Goal: Task Accomplishment & Management: Use online tool/utility

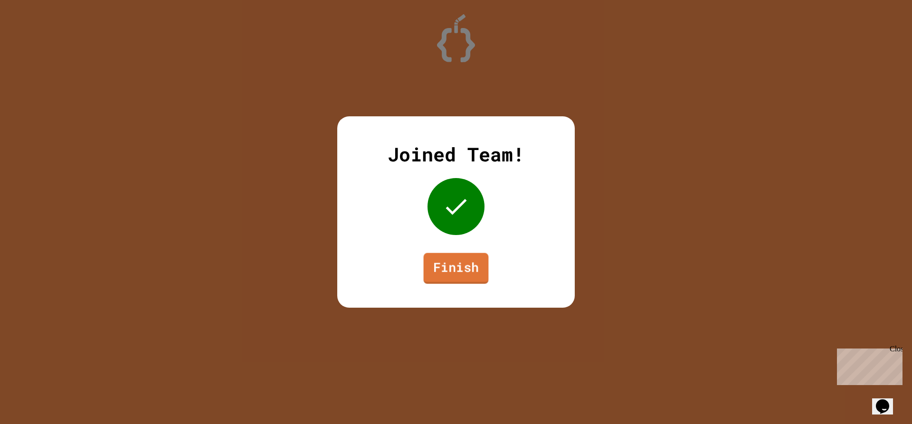
click at [473, 265] on link "Finish" at bounding box center [456, 268] width 65 height 31
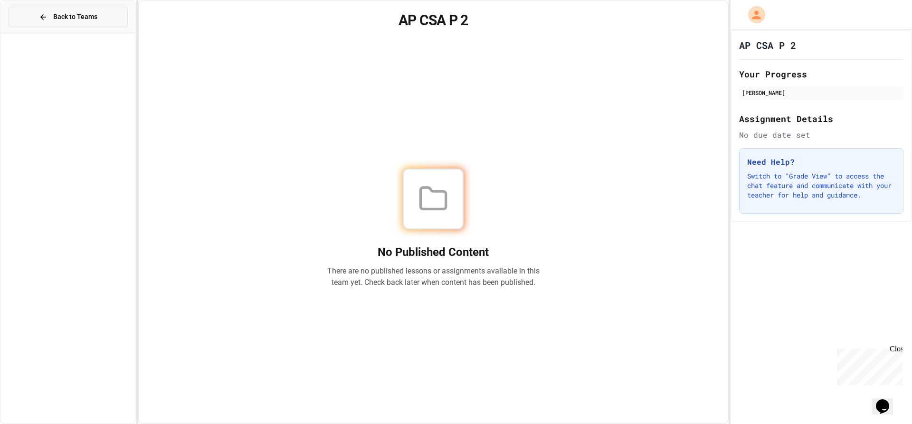
click at [57, 18] on span "Back to Teams" at bounding box center [75, 17] width 44 height 10
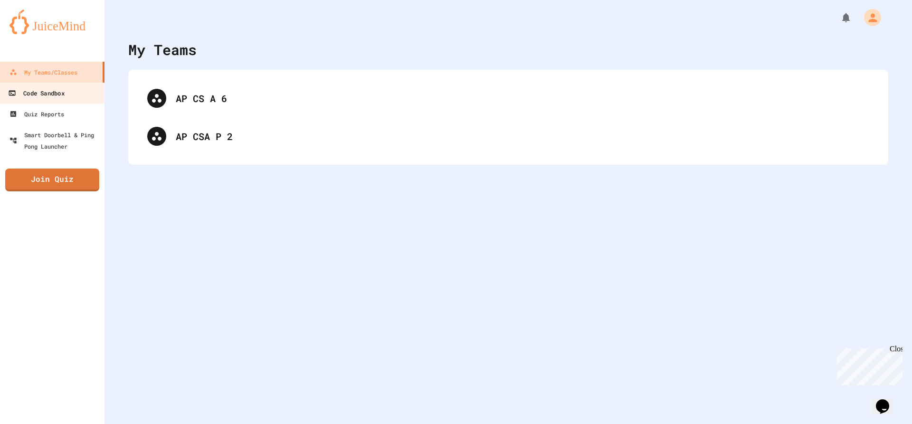
click at [84, 93] on link "Code Sandbox" at bounding box center [53, 92] width 108 height 21
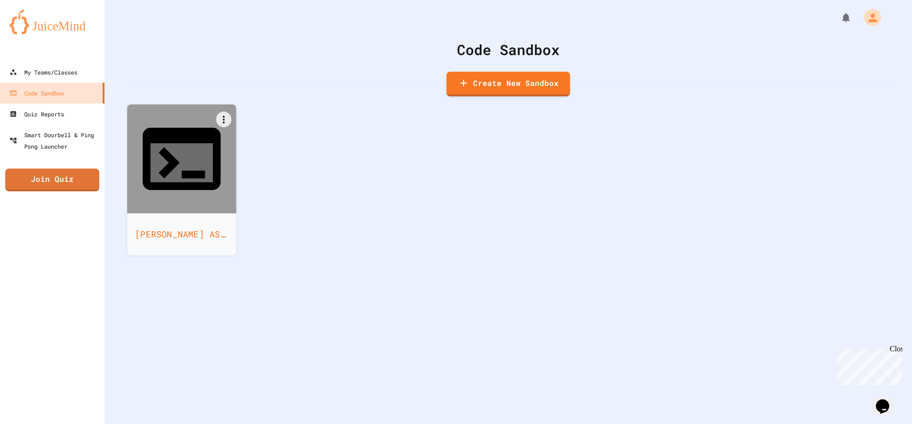
click at [142, 136] on div at bounding box center [181, 158] width 109 height 109
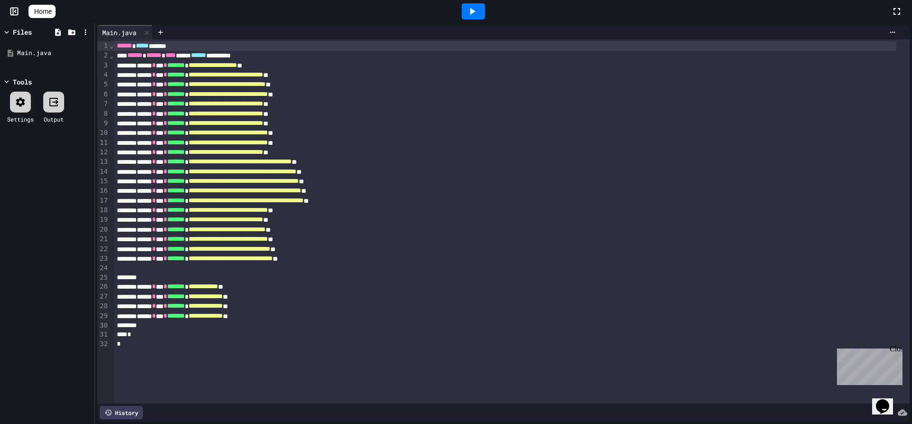
click at [484, 8] on div at bounding box center [473, 11] width 23 height 16
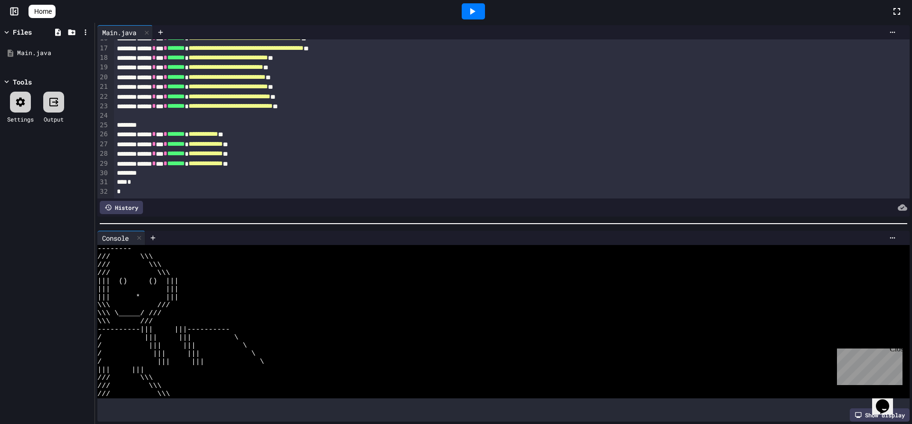
scroll to position [116, 0]
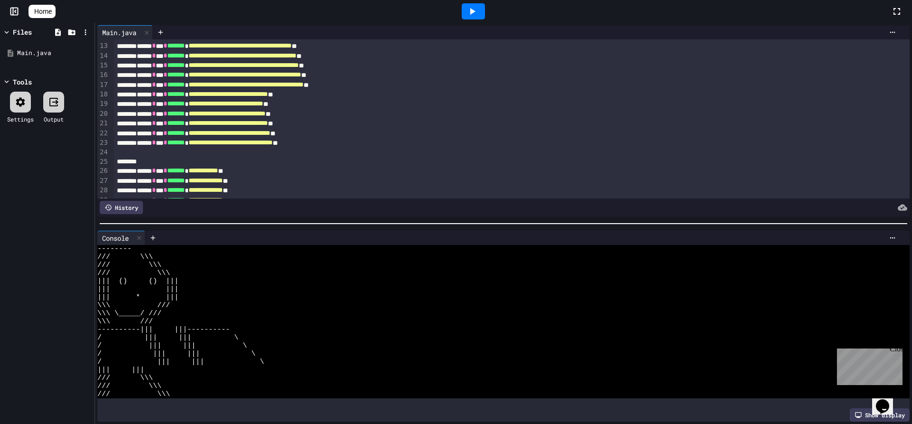
click at [268, 93] on span "**********" at bounding box center [228, 94] width 79 height 7
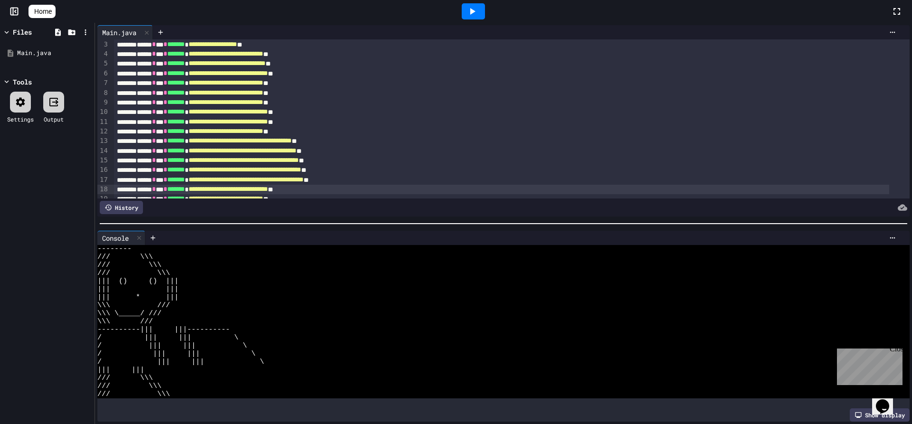
scroll to position [68, 0]
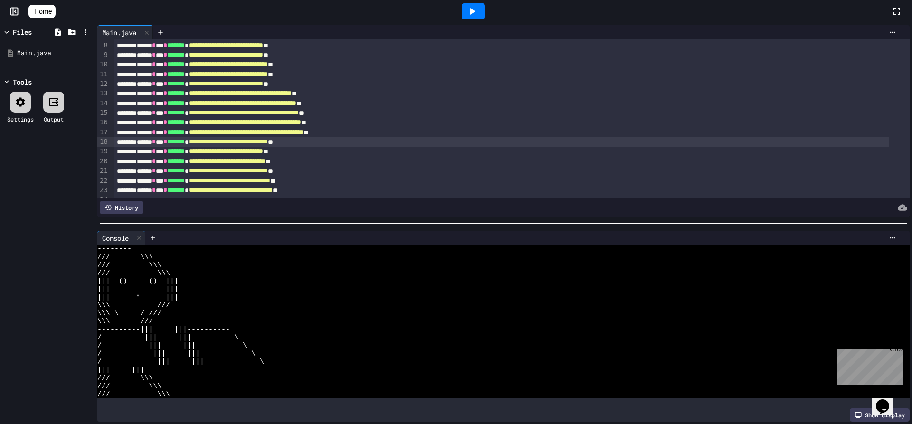
click at [268, 142] on span "**********" at bounding box center [228, 141] width 79 height 7
click at [268, 141] on span "**********" at bounding box center [228, 141] width 79 height 7
click at [340, 151] on div "**********" at bounding box center [501, 151] width 775 height 9
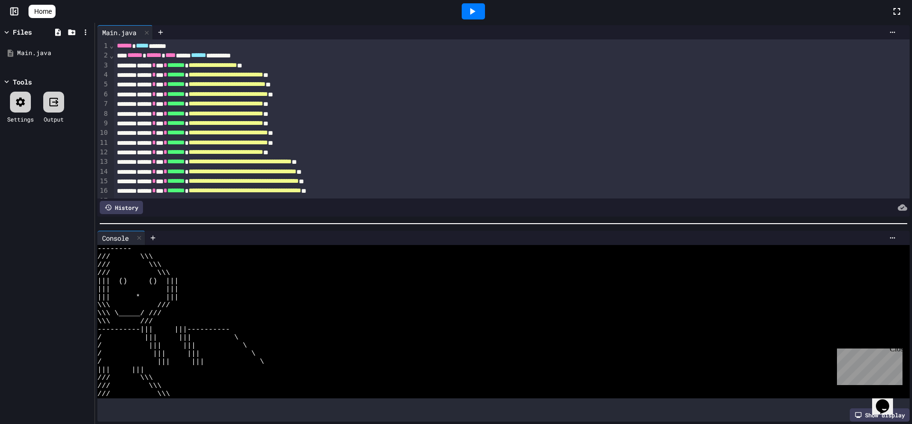
scroll to position [95, 0]
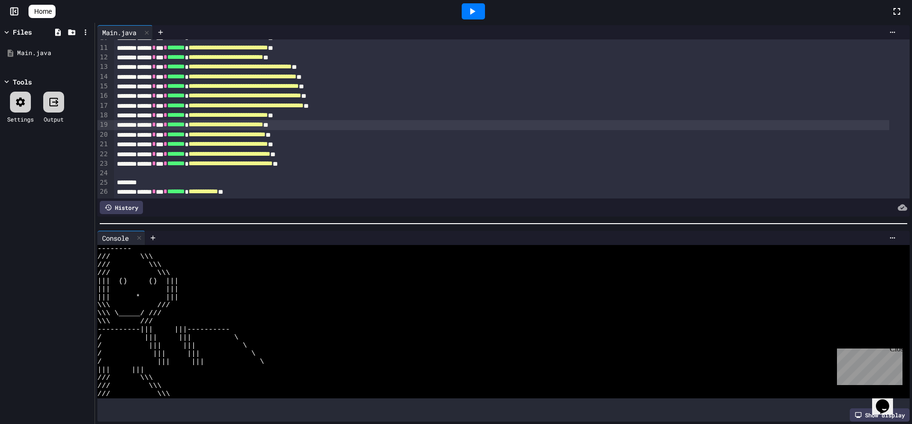
click at [268, 114] on span "**********" at bounding box center [228, 115] width 79 height 7
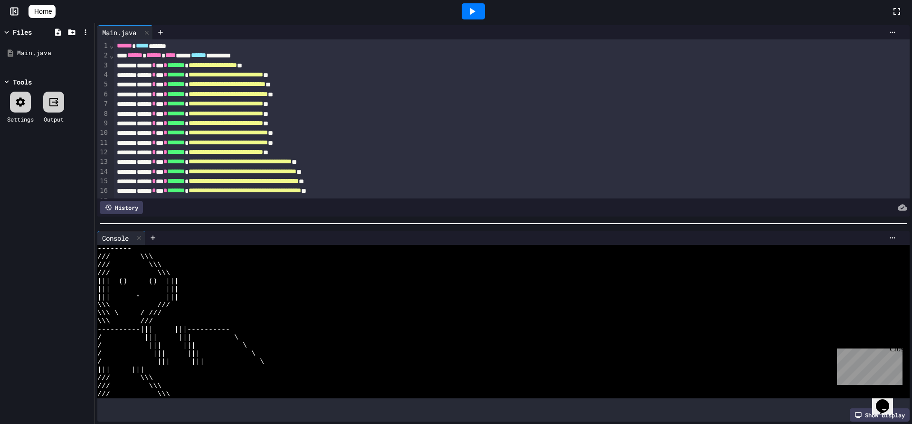
scroll to position [47, 0]
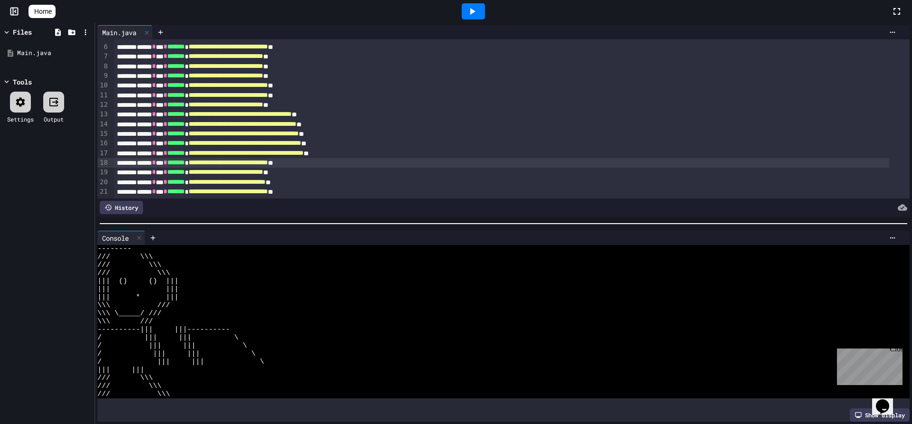
click at [292, 113] on span "**********" at bounding box center [240, 114] width 103 height 7
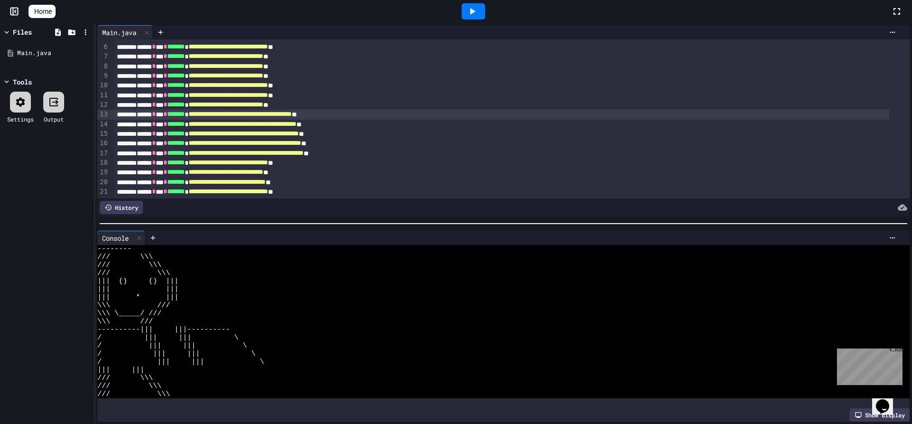
click at [292, 114] on span "**********" at bounding box center [240, 114] width 103 height 7
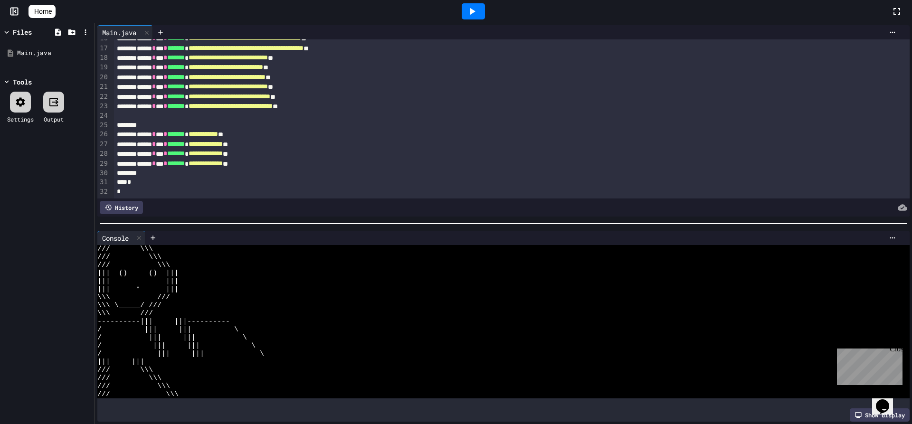
scroll to position [0, 0]
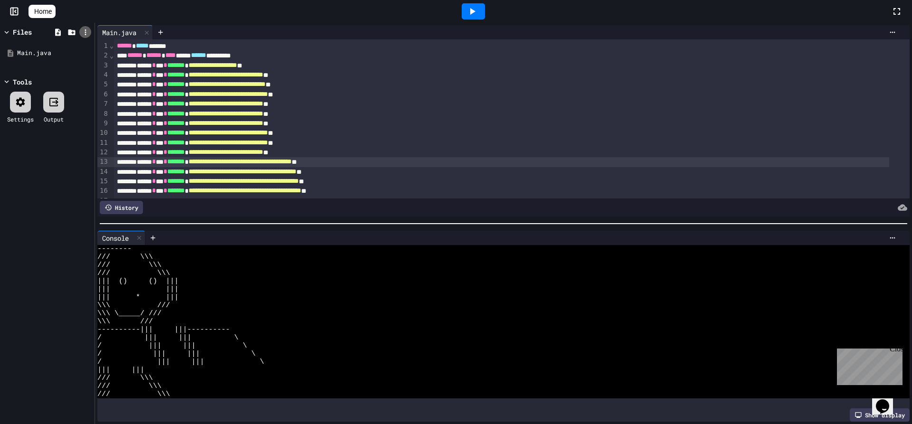
click at [83, 33] on icon at bounding box center [85, 32] width 9 height 9
click at [886, 28] on div at bounding box center [456, 212] width 912 height 424
click at [889, 34] on icon at bounding box center [893, 32] width 8 height 8
drag, startPoint x: 746, startPoint y: 30, endPoint x: 582, endPoint y: 62, distance: 166.9
click at [745, 28] on div at bounding box center [456, 212] width 912 height 424
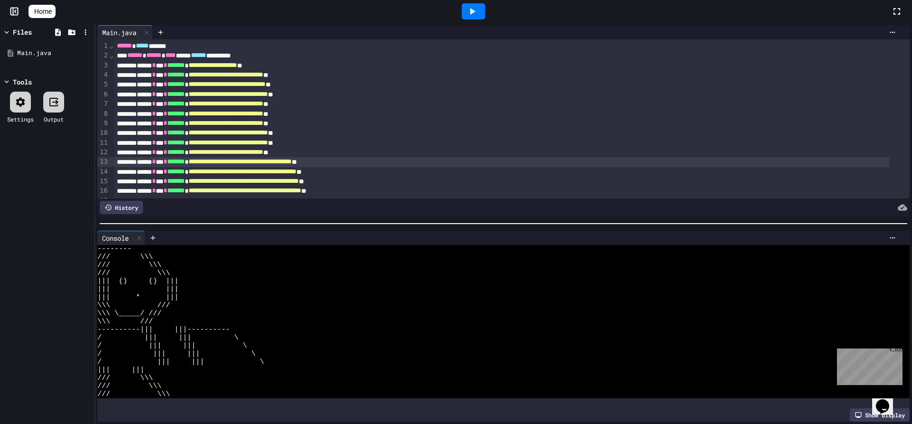
click at [21, 101] on icon at bounding box center [20, 101] width 11 height 11
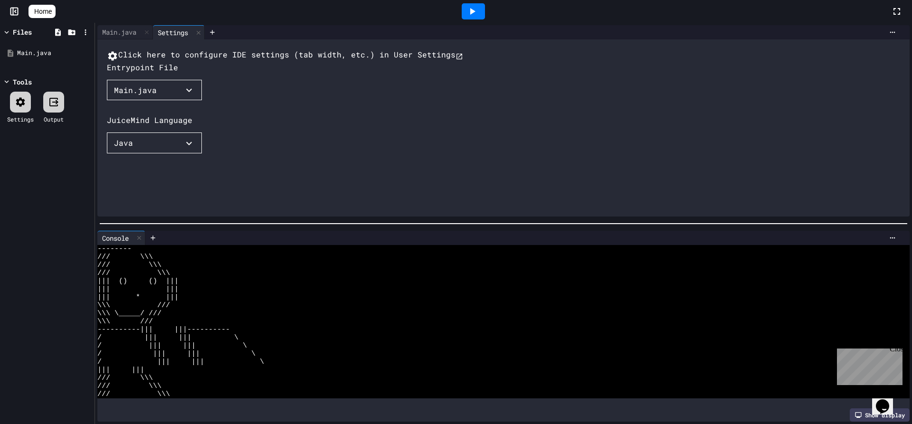
click at [23, 103] on icon at bounding box center [20, 101] width 9 height 9
click at [28, 52] on div "Main.java" at bounding box center [49, 52] width 64 height 9
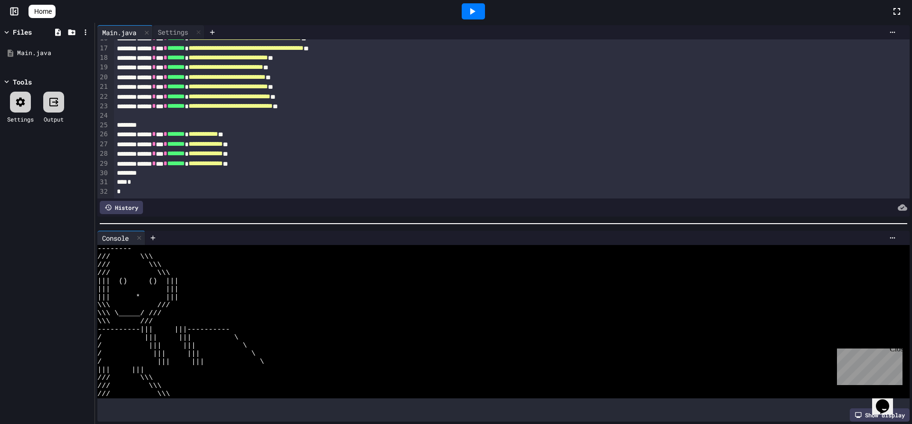
click at [469, 12] on div at bounding box center [473, 11] width 23 height 16
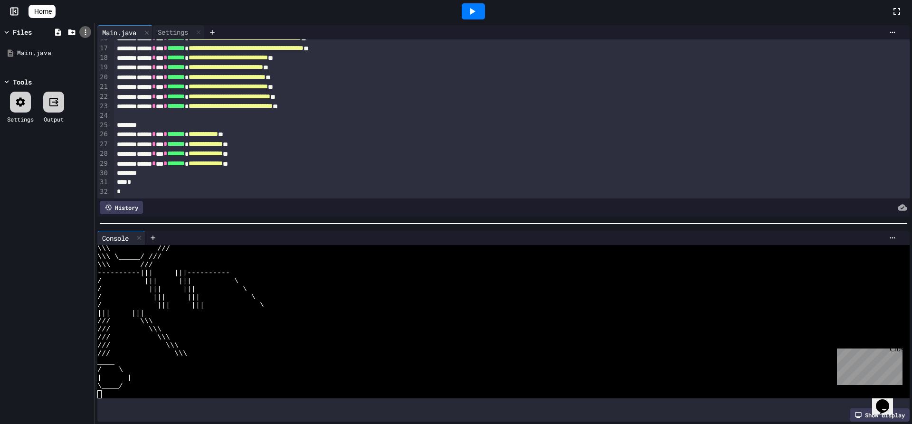
click at [86, 34] on icon at bounding box center [85, 32] width 9 height 9
click at [158, 115] on li "Download Project" at bounding box center [165, 123] width 15 height 17
click at [81, 29] on icon at bounding box center [85, 32] width 9 height 9
click at [158, 81] on li "Upload file" at bounding box center [165, 89] width 15 height 17
click at [343, 341] on div at bounding box center [456, 212] width 912 height 424
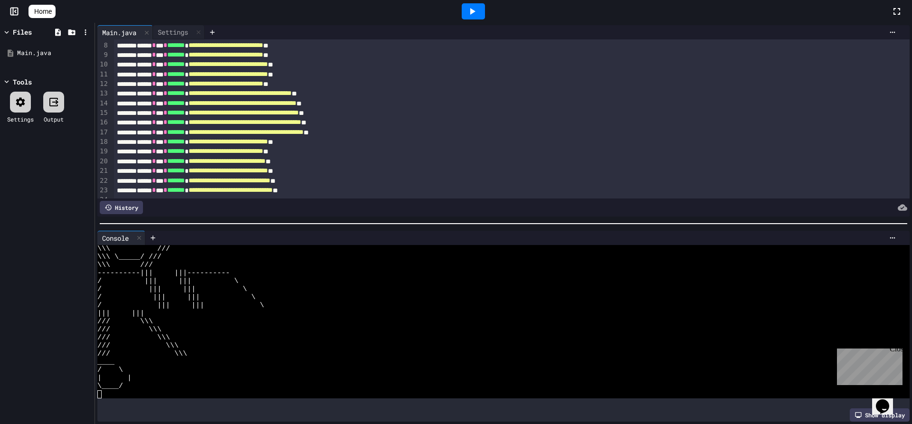
scroll to position [0, 0]
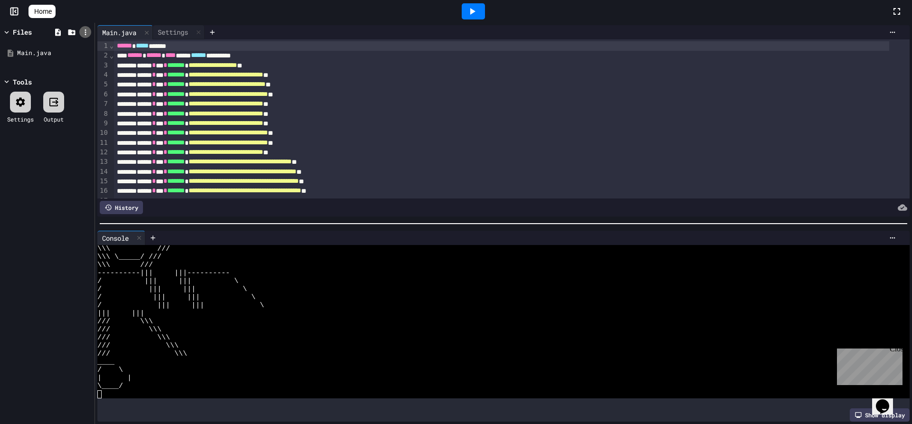
click at [84, 30] on icon at bounding box center [85, 32] width 9 height 9
click at [158, 115] on li "Download Project" at bounding box center [165, 123] width 15 height 17
click at [85, 35] on icon at bounding box center [85, 32] width 1 height 6
click at [168, 85] on icon at bounding box center [171, 89] width 7 height 8
